Goal: Transaction & Acquisition: Purchase product/service

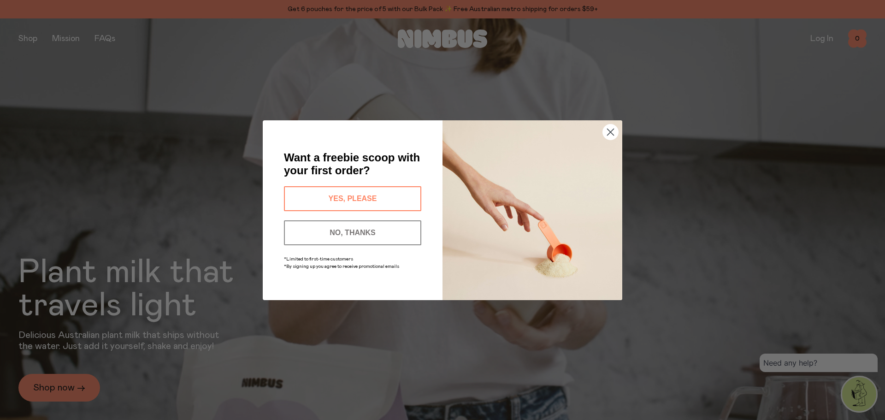
click at [612, 135] on circle "Close dialog" at bounding box center [610, 131] width 15 height 15
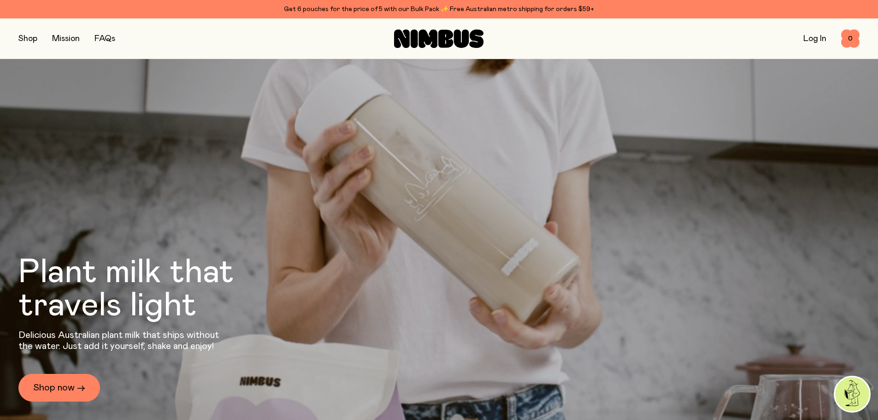
click at [28, 36] on button "button" at bounding box center [27, 38] width 19 height 13
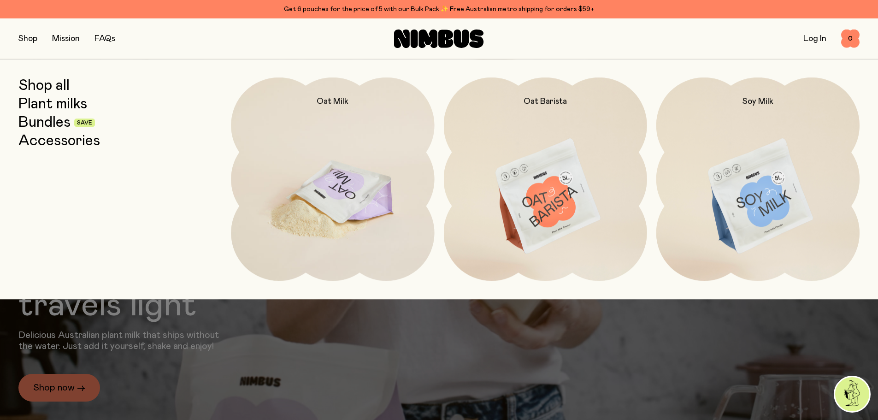
click at [311, 187] on img at bounding box center [332, 196] width 203 height 239
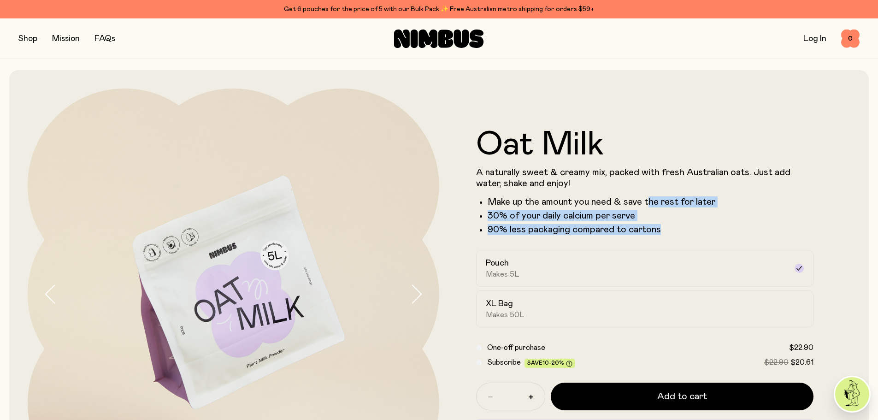
drag, startPoint x: 648, startPoint y: 202, endPoint x: 686, endPoint y: 229, distance: 46.8
click at [686, 229] on ul "Make up the amount you need & save the rest for later 30% of your daily calcium…" at bounding box center [645, 215] width 338 height 39
click at [686, 229] on li "90% less packaging compared to cartons" at bounding box center [651, 229] width 326 height 11
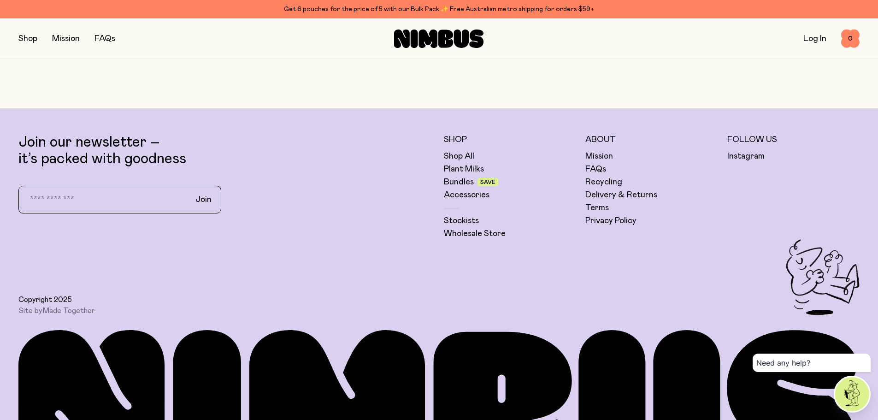
scroll to position [3017, 0]
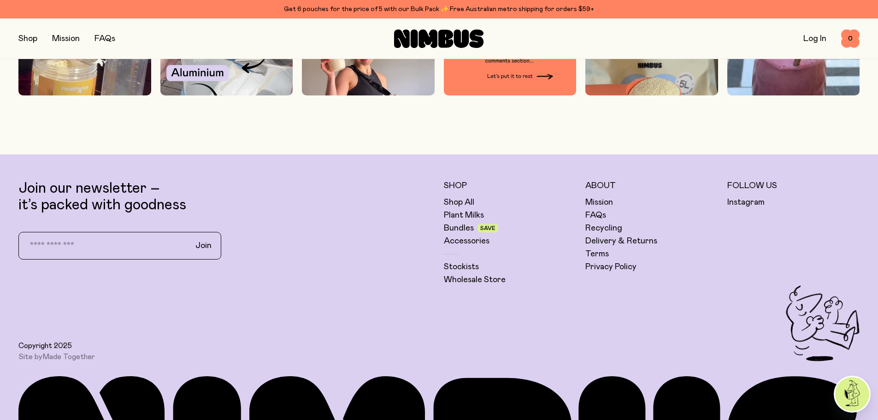
click at [581, 315] on div "Copyright 2025 Site by Made Together" at bounding box center [438, 323] width 841 height 76
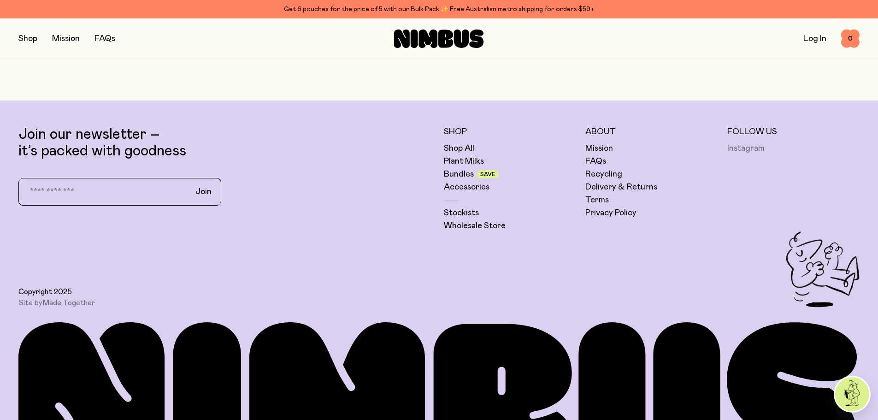
scroll to position [3063, 0]
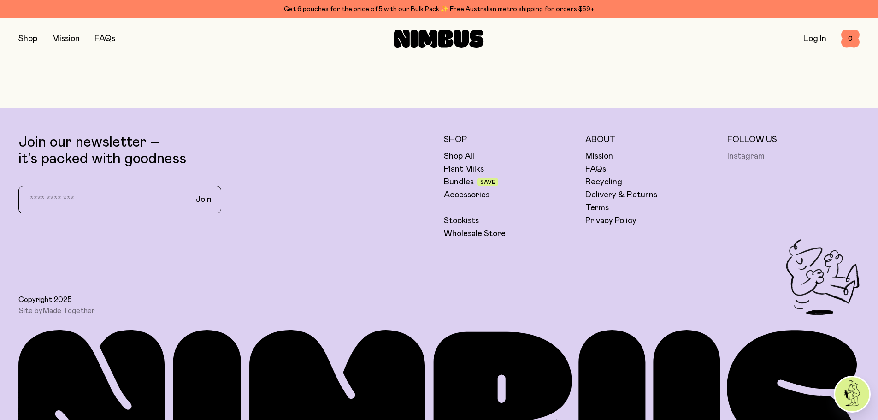
click at [746, 158] on link "Instagram" at bounding box center [745, 156] width 37 height 11
